Goal: Information Seeking & Learning: Learn about a topic

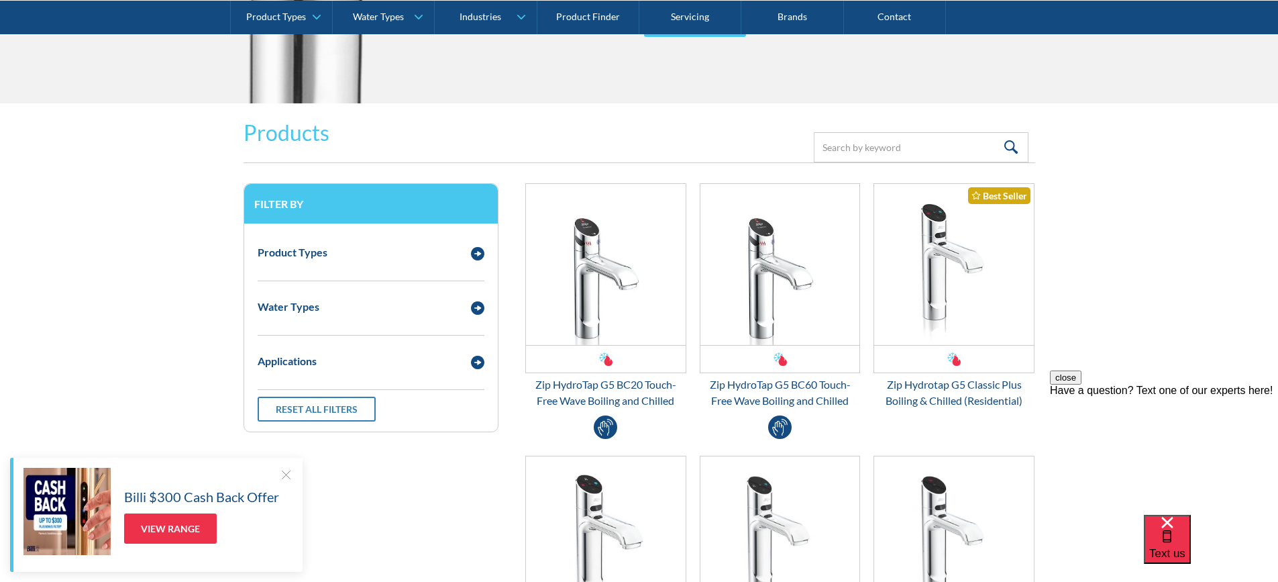
scroll to position [1677, 0]
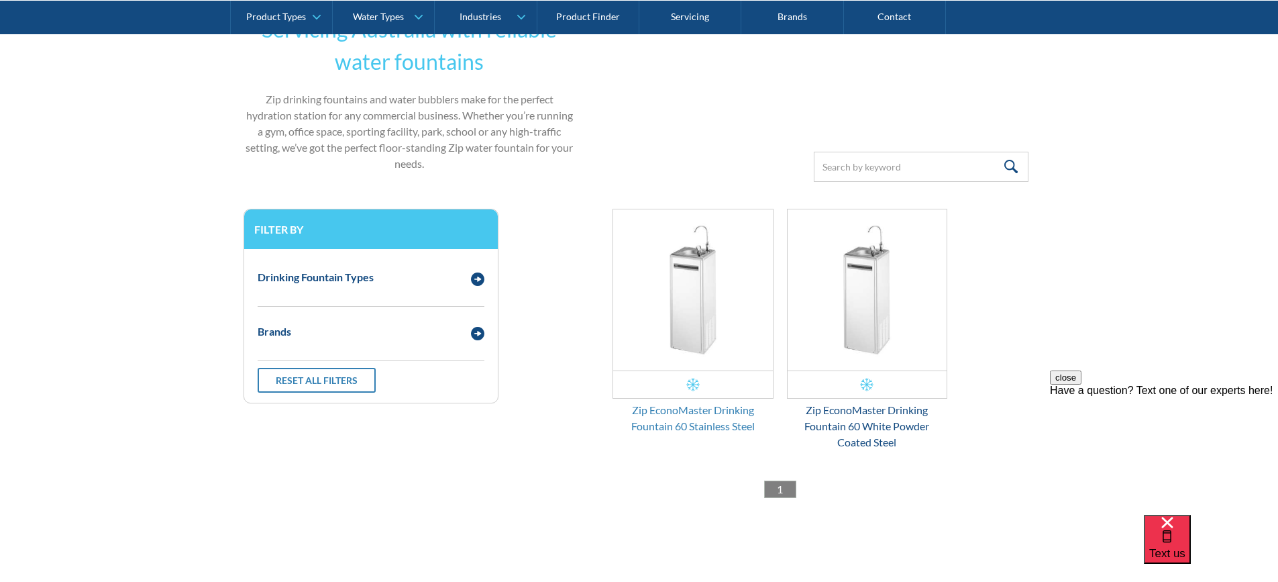
click at [683, 413] on div "Zip EconoMaster Drinking Fountain 60 Stainless Steel" at bounding box center [693, 418] width 161 height 32
